Goal: Task Accomplishment & Management: Use online tool/utility

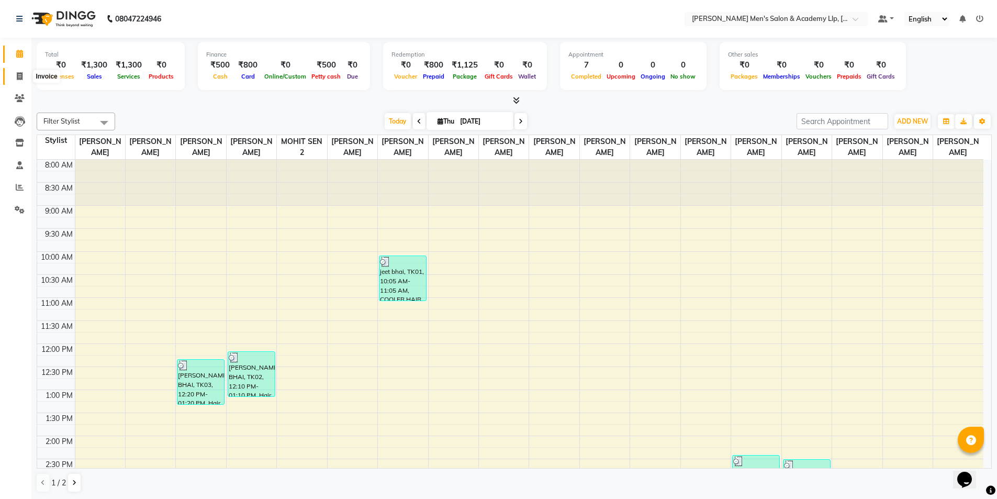
click at [18, 77] on icon at bounding box center [20, 76] width 6 height 8
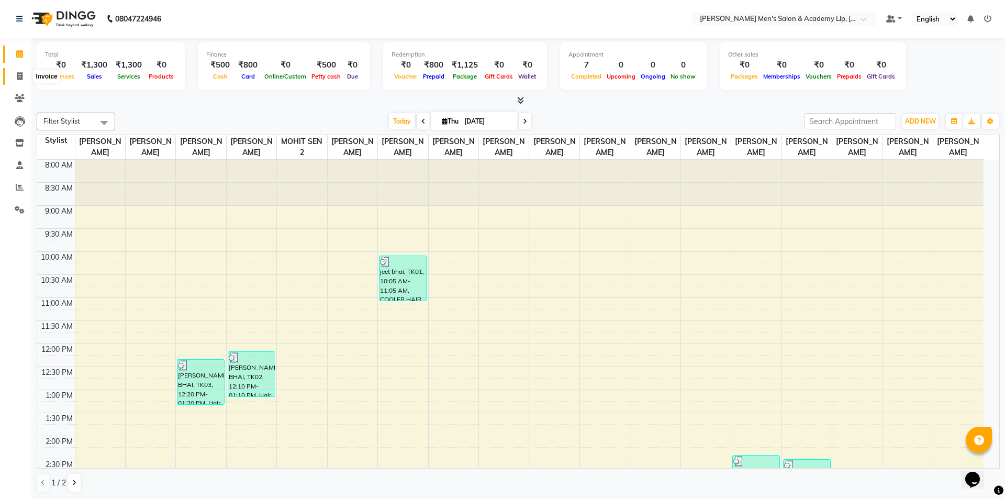
select select "service"
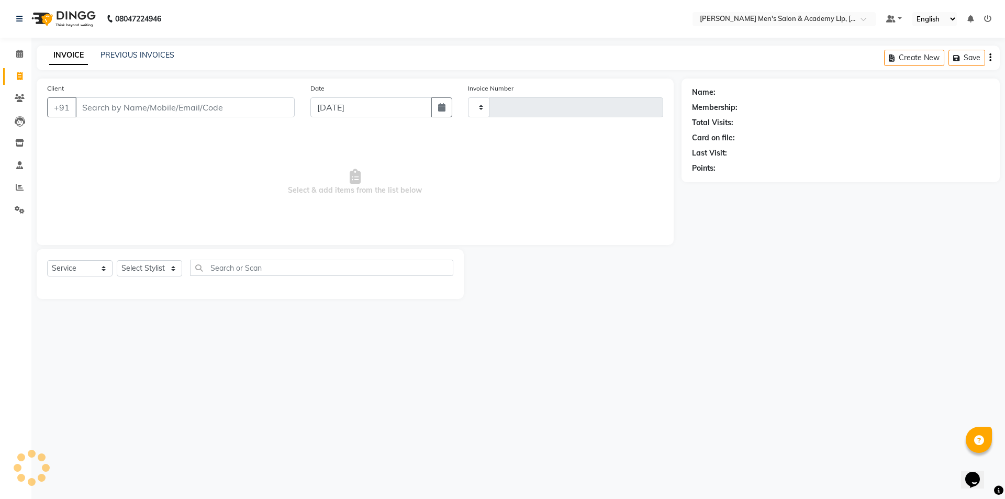
click at [158, 114] on input "Client" at bounding box center [184, 107] width 219 height 20
type input "5409"
select select "8248"
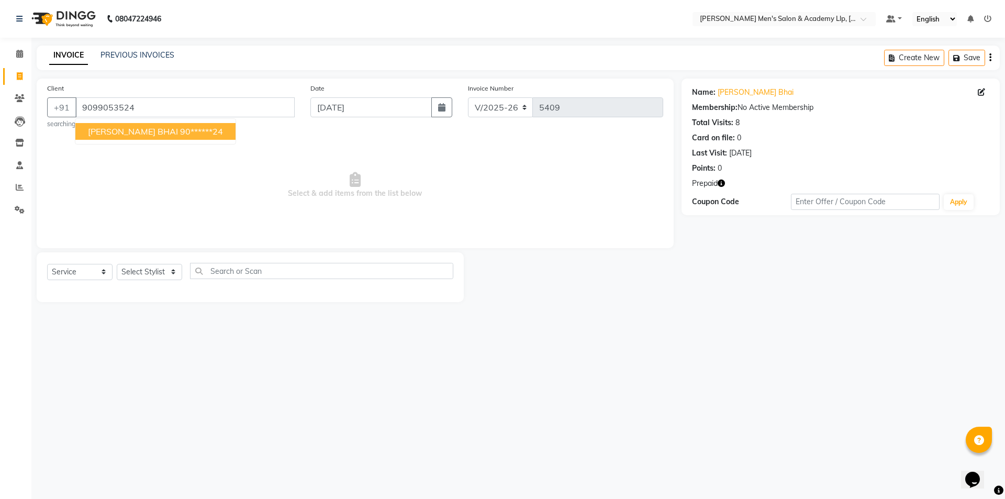
click at [180, 134] on ngb-highlight "90******24" at bounding box center [201, 131] width 43 height 10
type input "90******24"
click at [723, 185] on icon "button" at bounding box center [721, 183] width 7 height 7
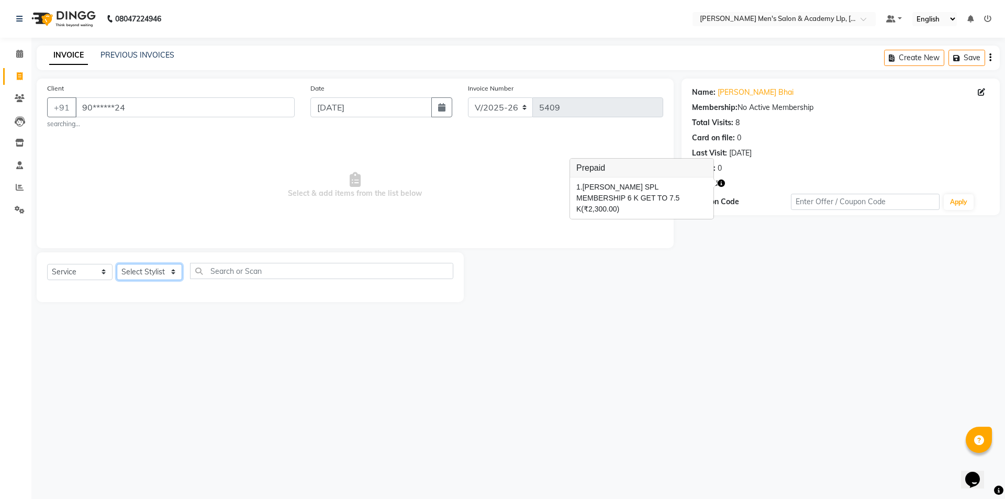
click at [174, 272] on select "Select Stylist ABHISHEK SEN AKKI SEN [PERSON_NAME] [PERSON_NAME] [PERSON_NAME] …" at bounding box center [149, 272] width 65 height 16
select select "78786"
click at [117, 264] on select "Select Stylist ABHISHEK SEN AKKI SEN [PERSON_NAME] [PERSON_NAME] [PERSON_NAME] …" at bounding box center [149, 272] width 65 height 16
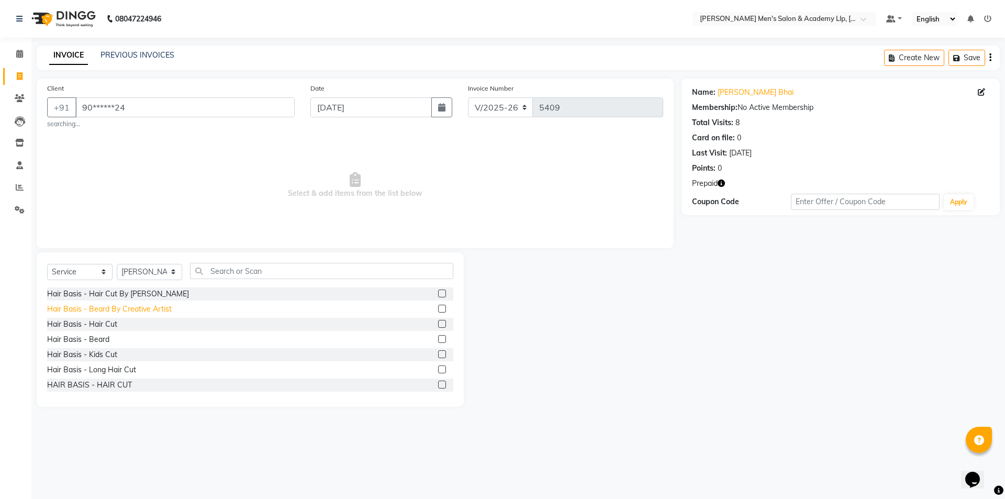
click at [158, 308] on div "Hair Basis - Beard By Creative Artist" at bounding box center [109, 309] width 125 height 11
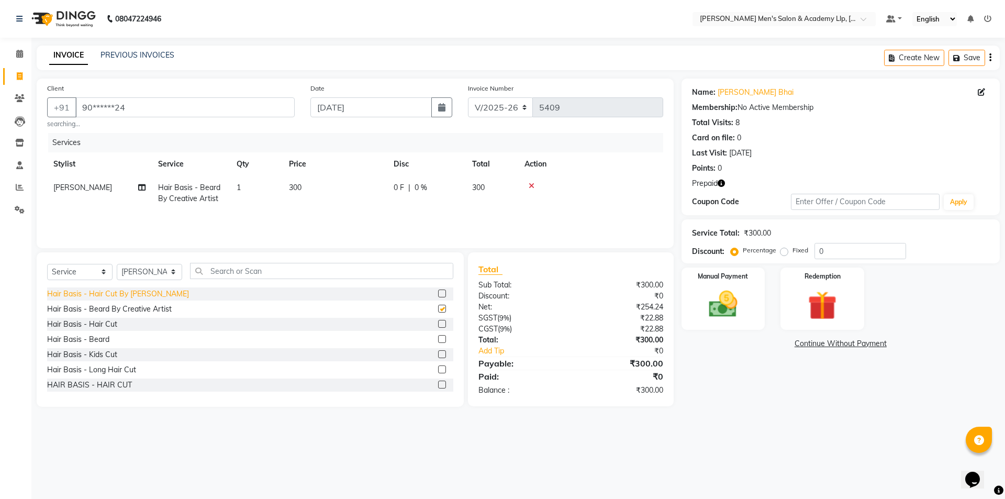
checkbox input "false"
click at [166, 293] on div "Hair Basis - Hair Cut By [PERSON_NAME]" at bounding box center [118, 293] width 142 height 11
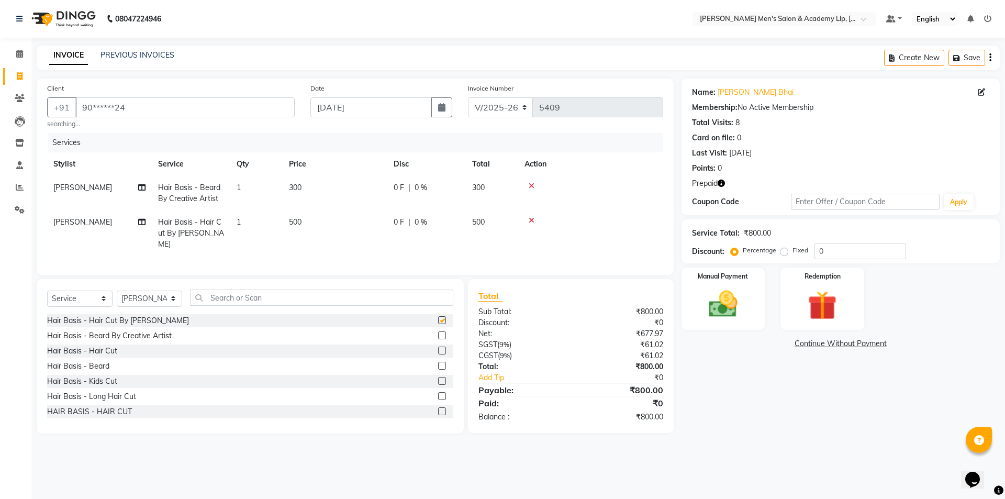
checkbox input "false"
click at [801, 312] on img at bounding box center [822, 305] width 49 height 37
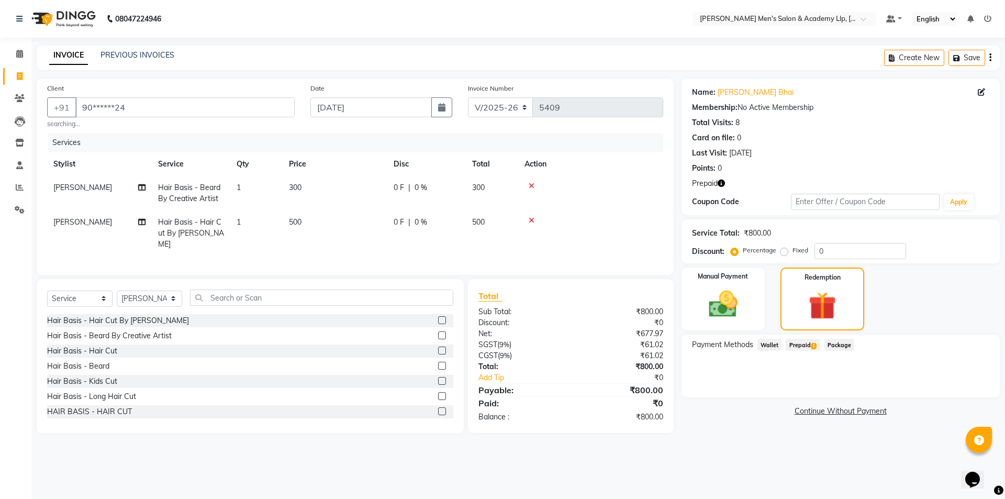
click at [798, 342] on span "Prepaid 1" at bounding box center [803, 345] width 34 height 12
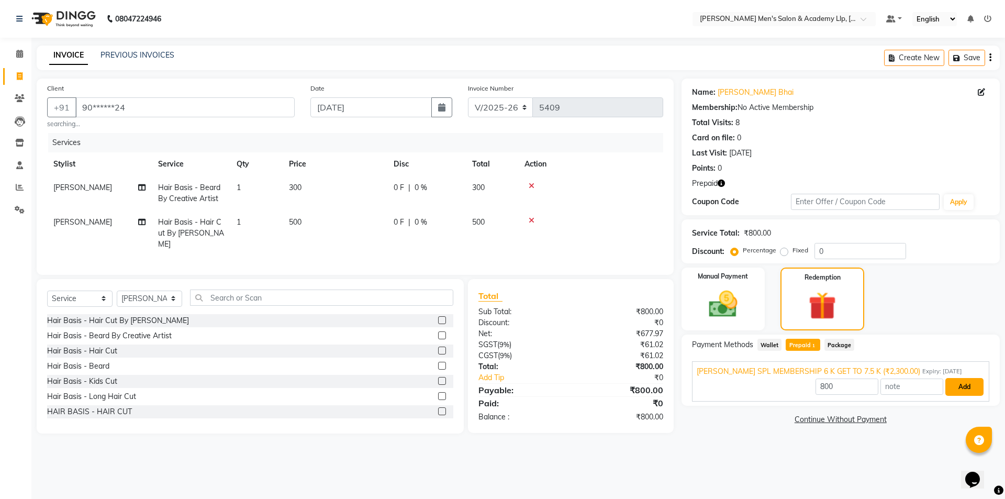
click at [959, 390] on button "Add" at bounding box center [965, 387] width 38 height 18
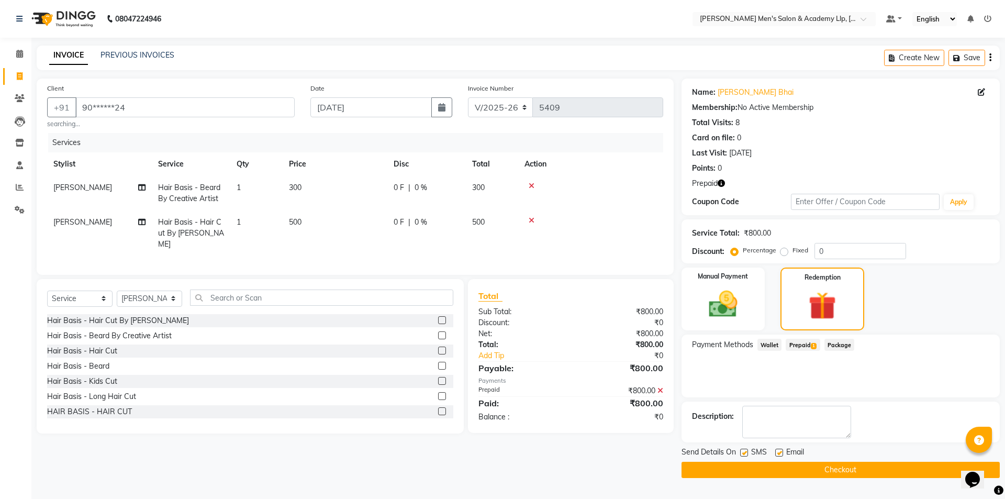
click at [778, 453] on label at bounding box center [779, 453] width 8 height 8
click at [778, 453] on input "checkbox" at bounding box center [778, 453] width 7 height 7
checkbox input "false"
click at [785, 472] on button "Checkout" at bounding box center [841, 470] width 318 height 16
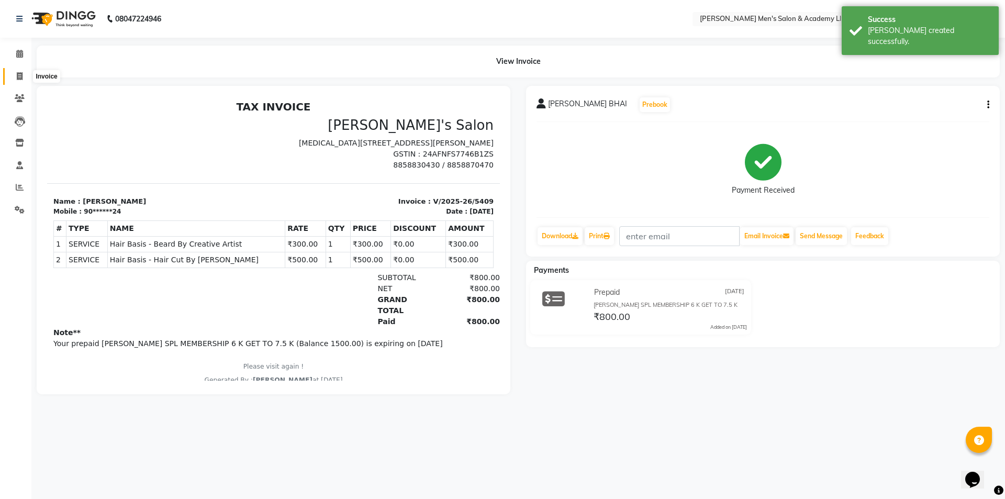
click at [17, 76] on icon at bounding box center [20, 76] width 6 height 8
select select "service"
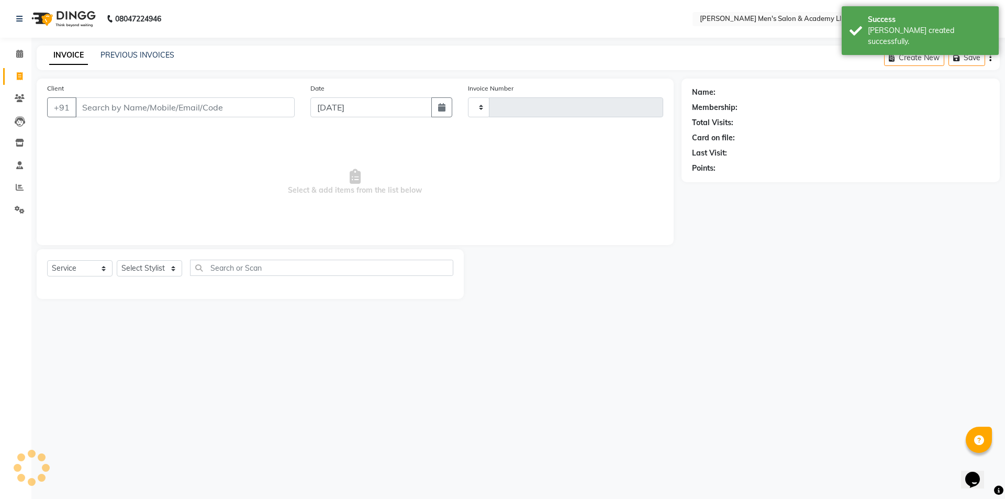
type input "5410"
select select "8248"
click at [20, 187] on icon at bounding box center [20, 187] width 8 height 8
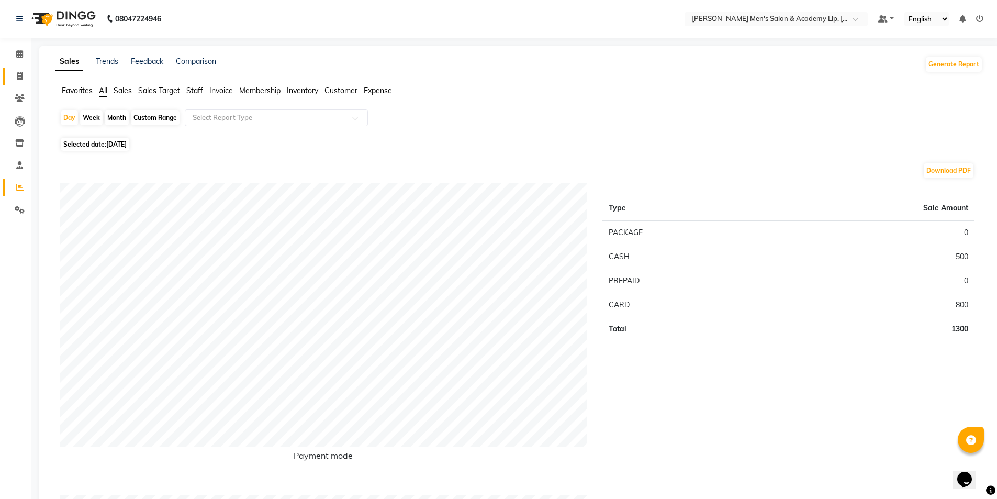
click at [13, 73] on span at bounding box center [19, 77] width 18 height 12
select select "service"
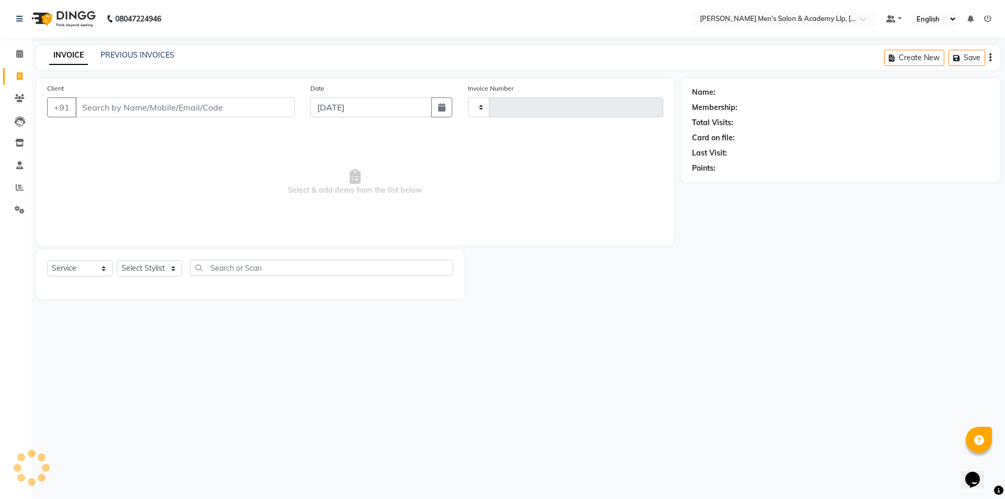
type input "5410"
select select "8248"
